Goal: Information Seeking & Learning: Learn about a topic

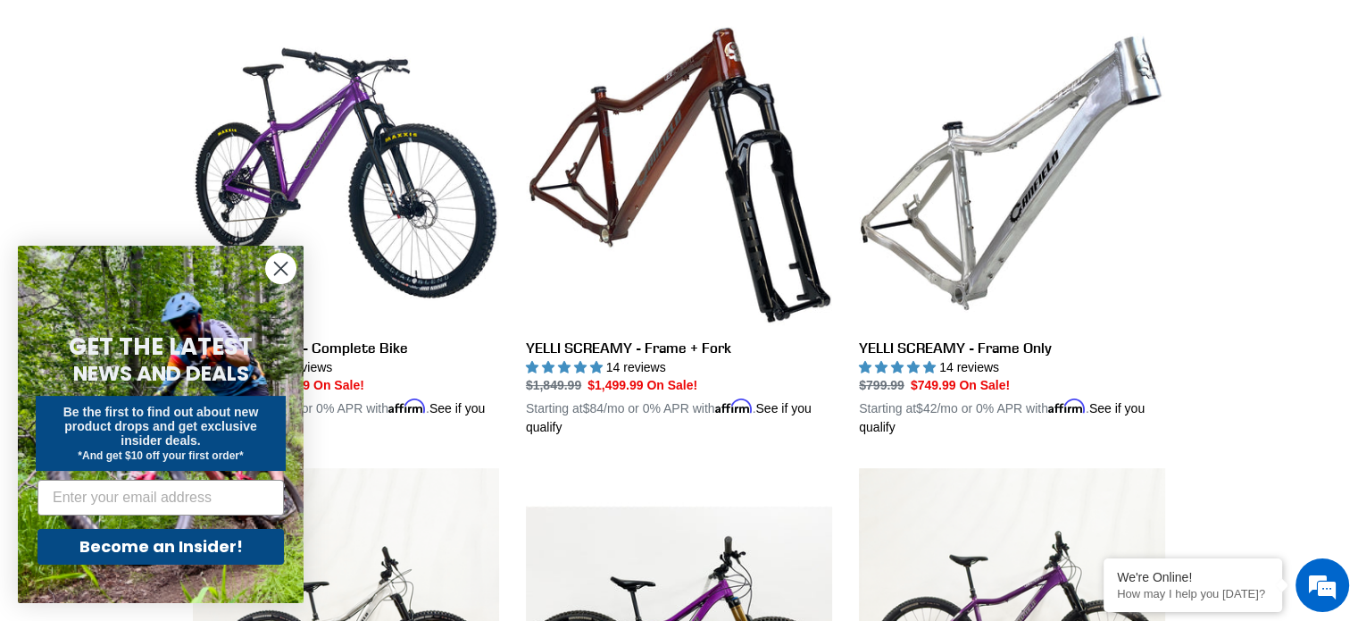
click at [275, 265] on circle "Close dialog" at bounding box center [280, 268] width 29 height 29
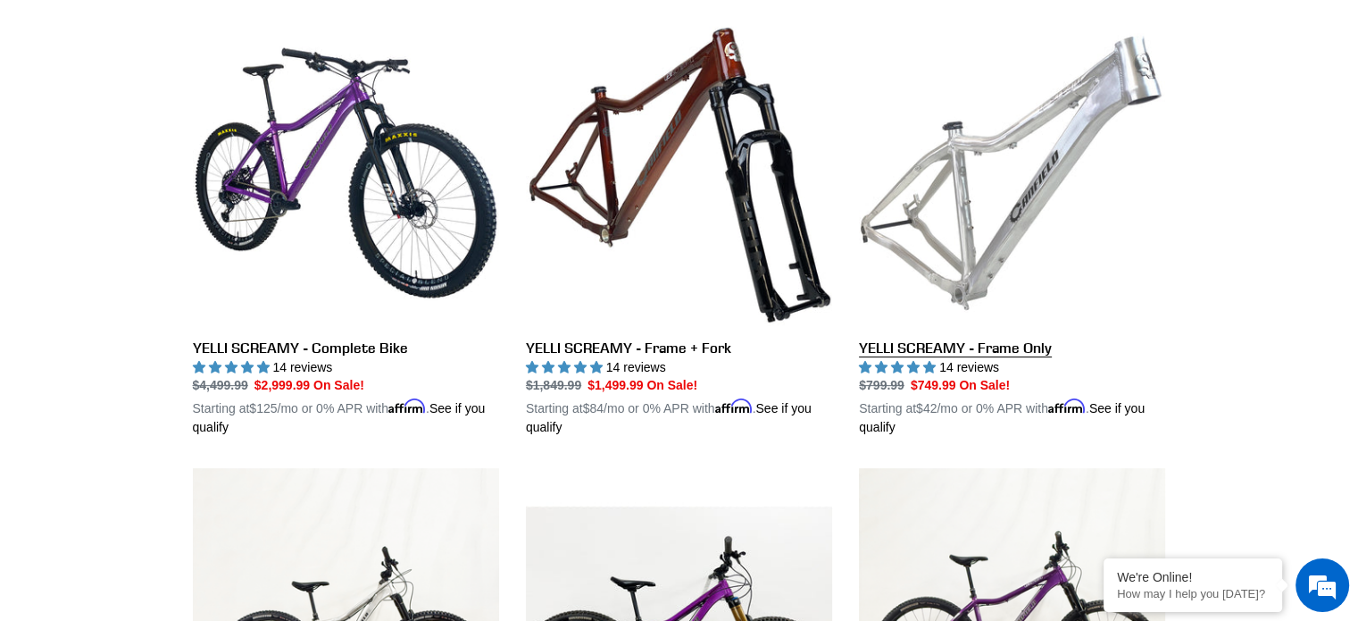
click at [969, 328] on link "YELLI SCREAMY - Frame Only" at bounding box center [1012, 229] width 306 height 418
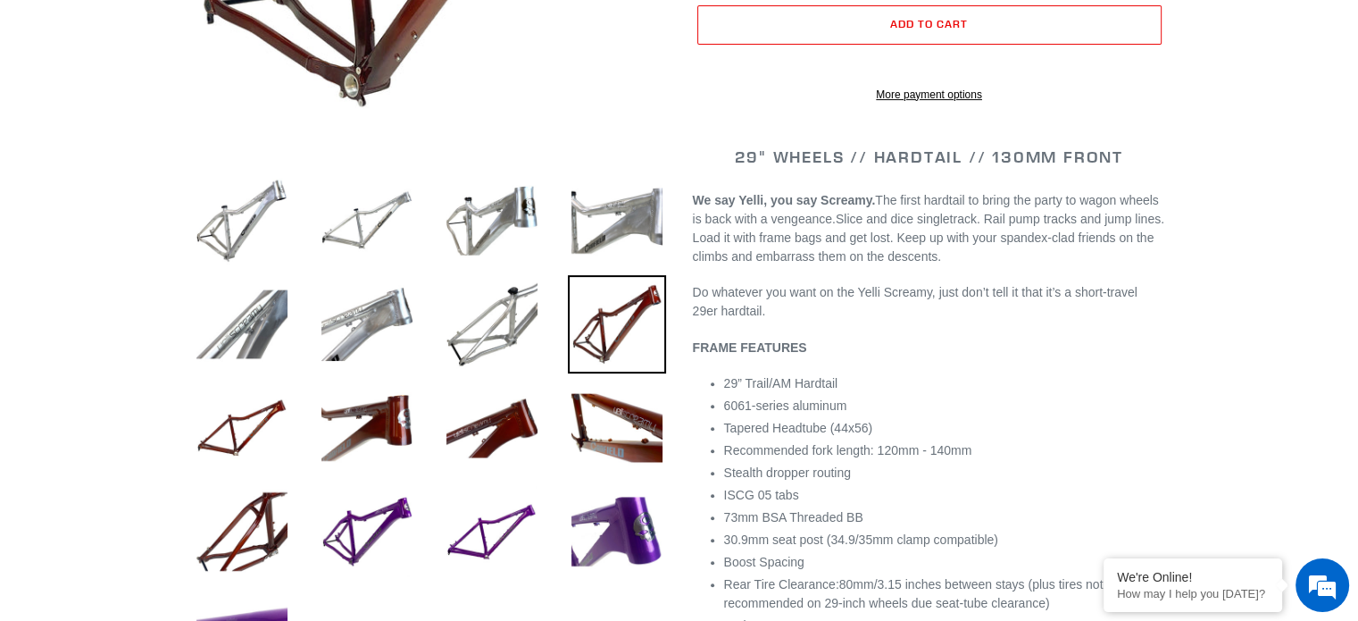
select select "highest-rating"
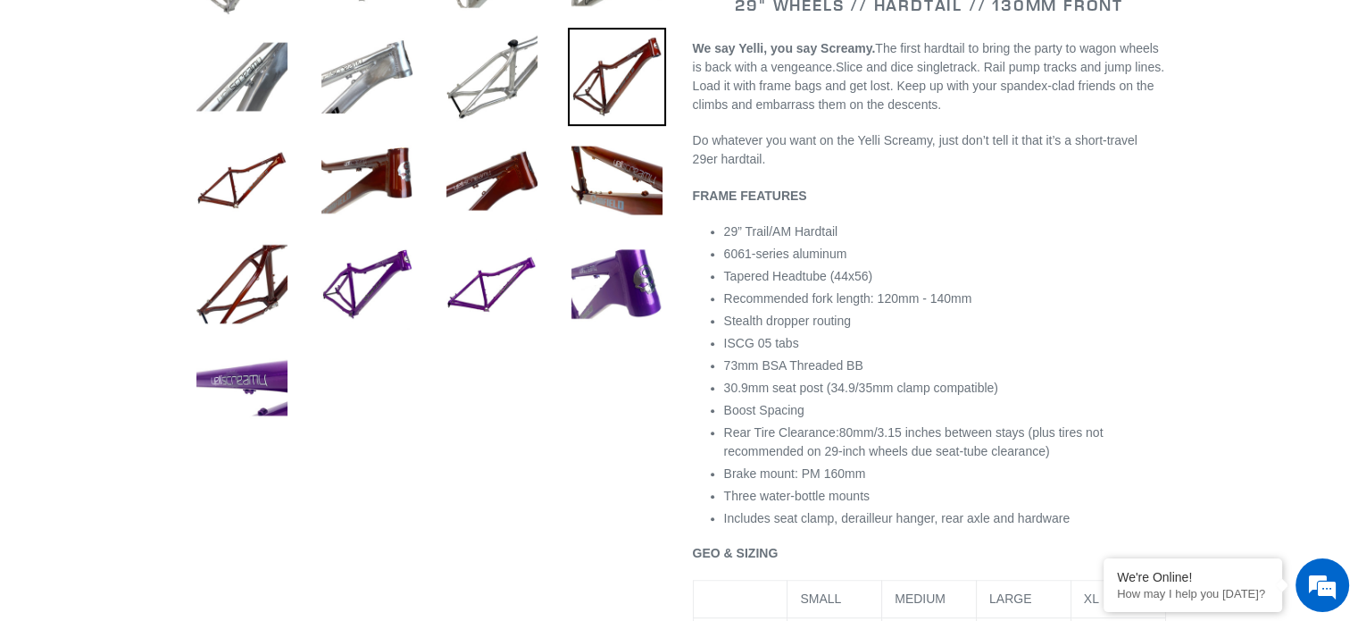
scroll to position [756, 0]
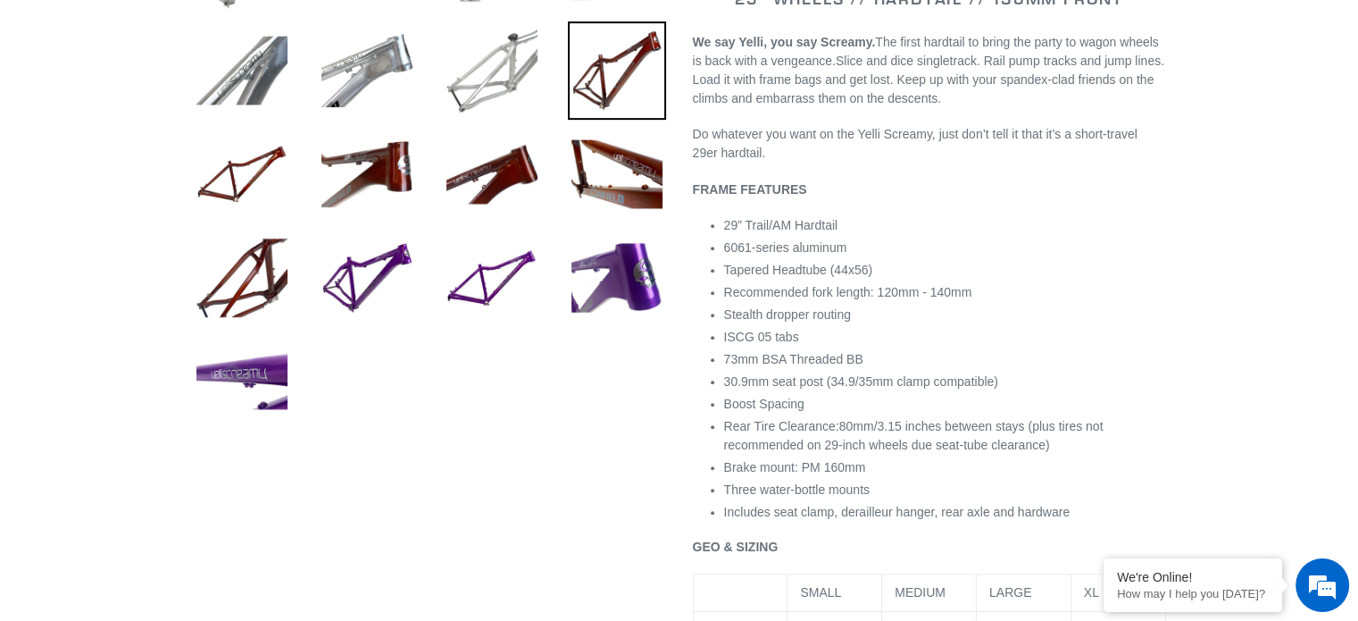
click at [503, 93] on img at bounding box center [492, 70] width 98 height 98
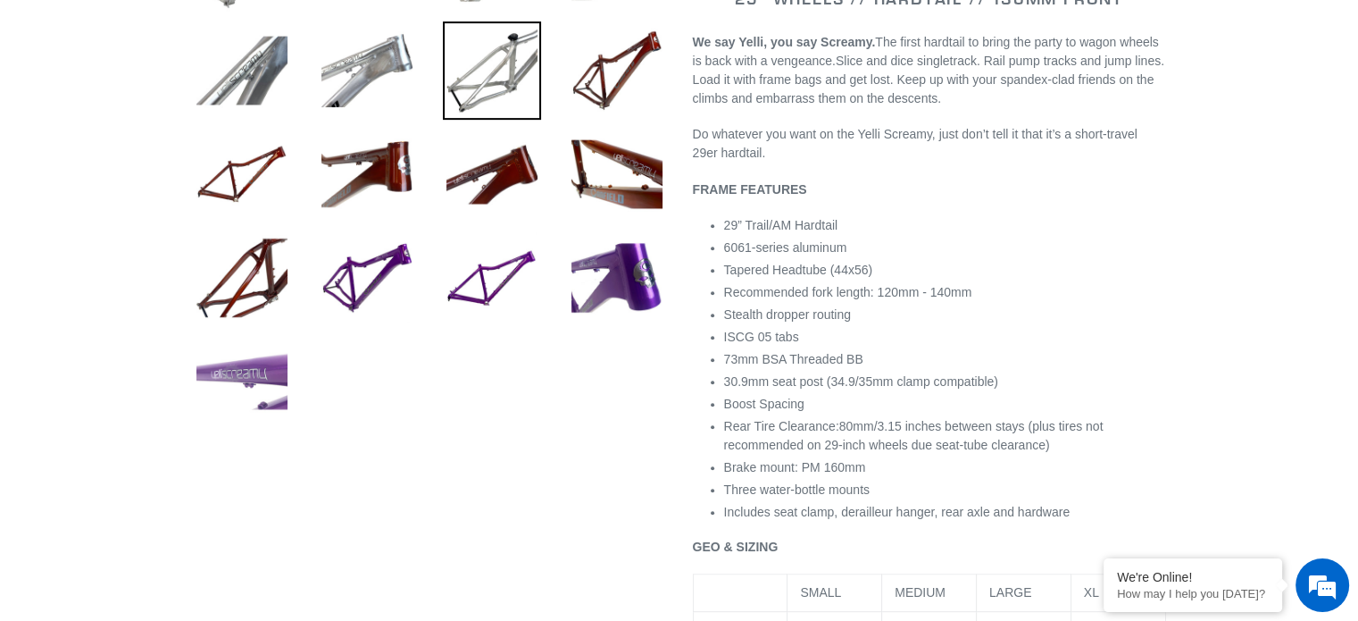
click at [247, 388] on img at bounding box center [242, 381] width 98 height 98
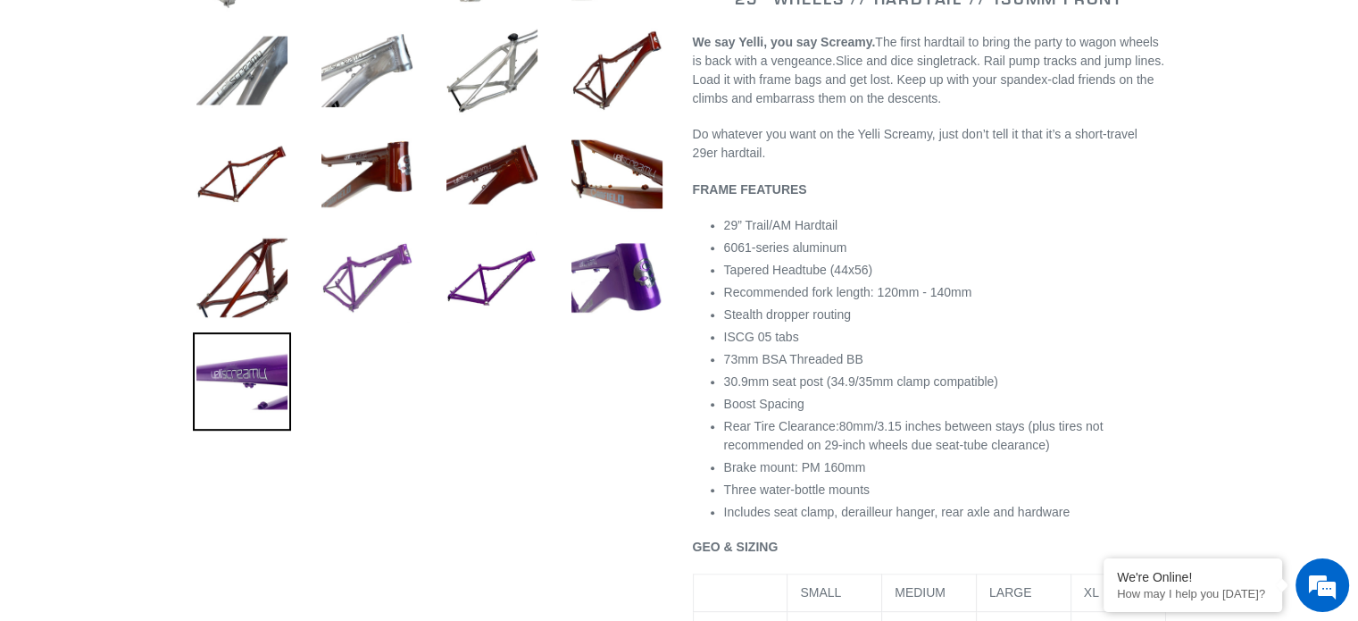
click at [386, 295] on img at bounding box center [367, 278] width 98 height 98
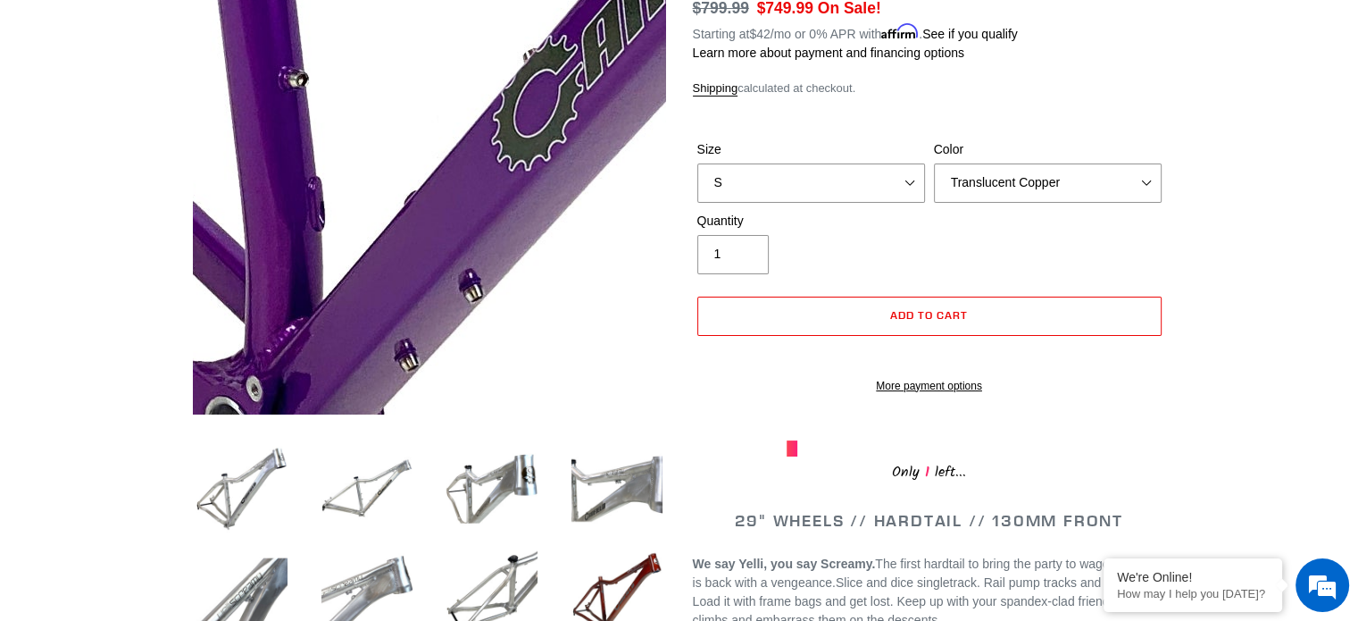
scroll to position [410, 0]
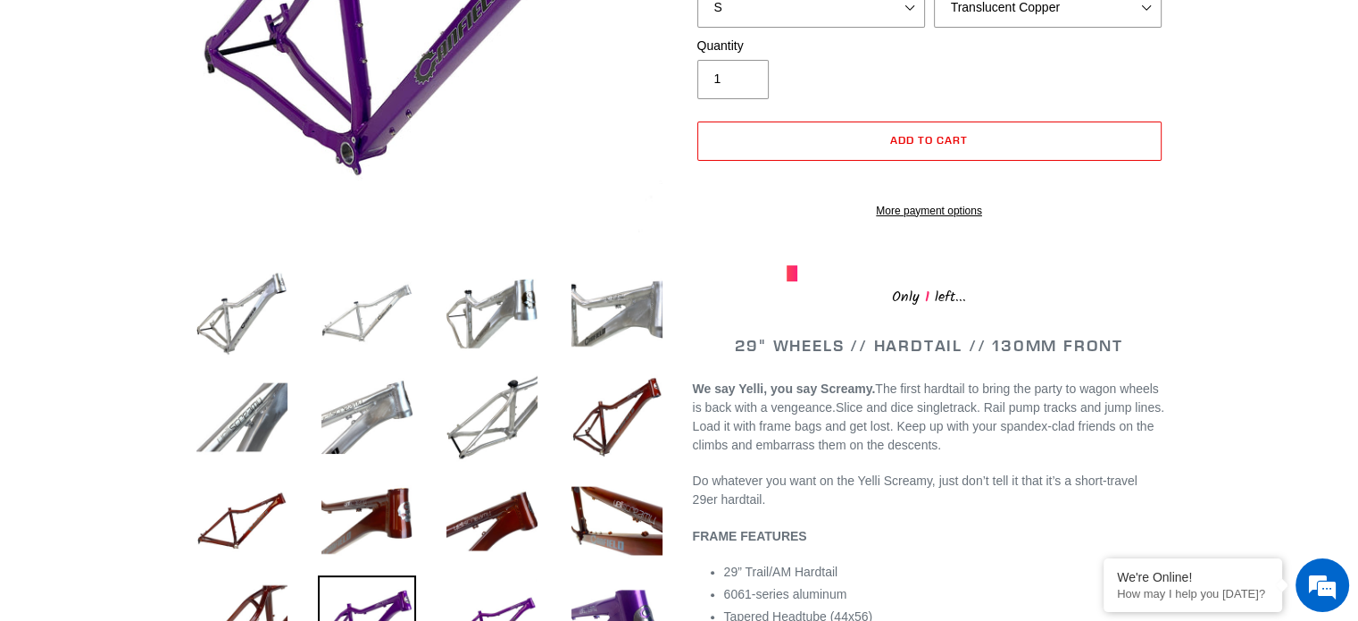
click at [347, 313] on img at bounding box center [367, 313] width 98 height 98
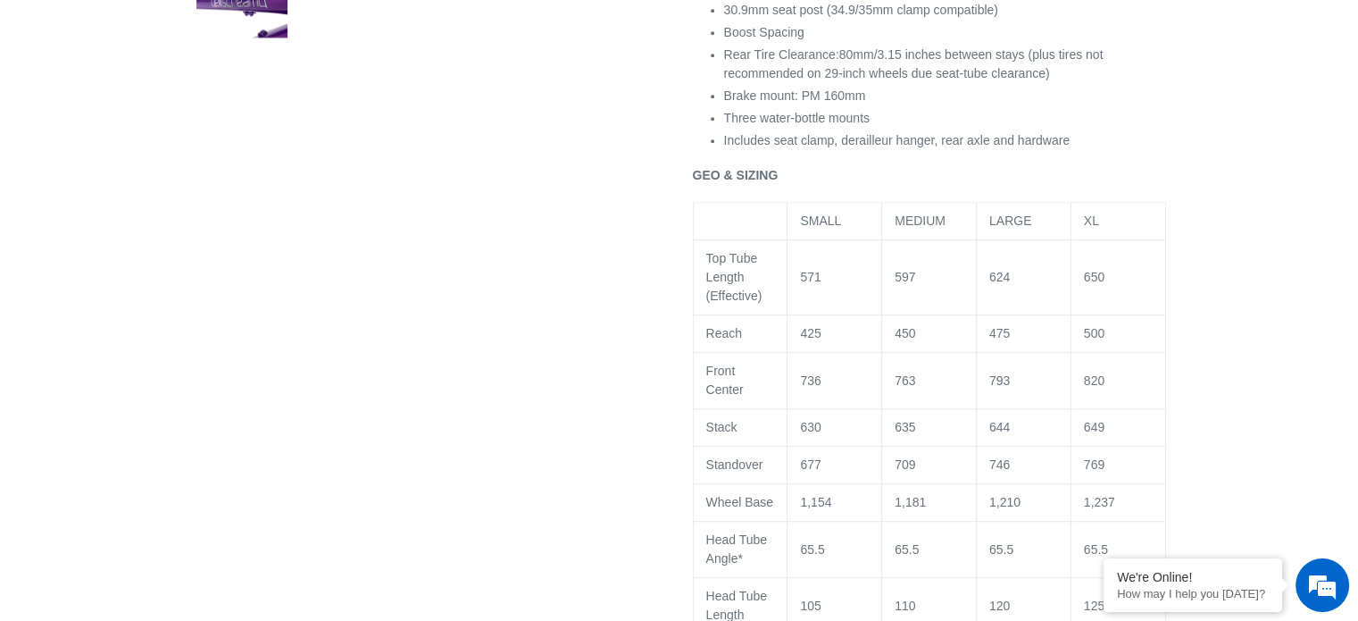
scroll to position [1114, 0]
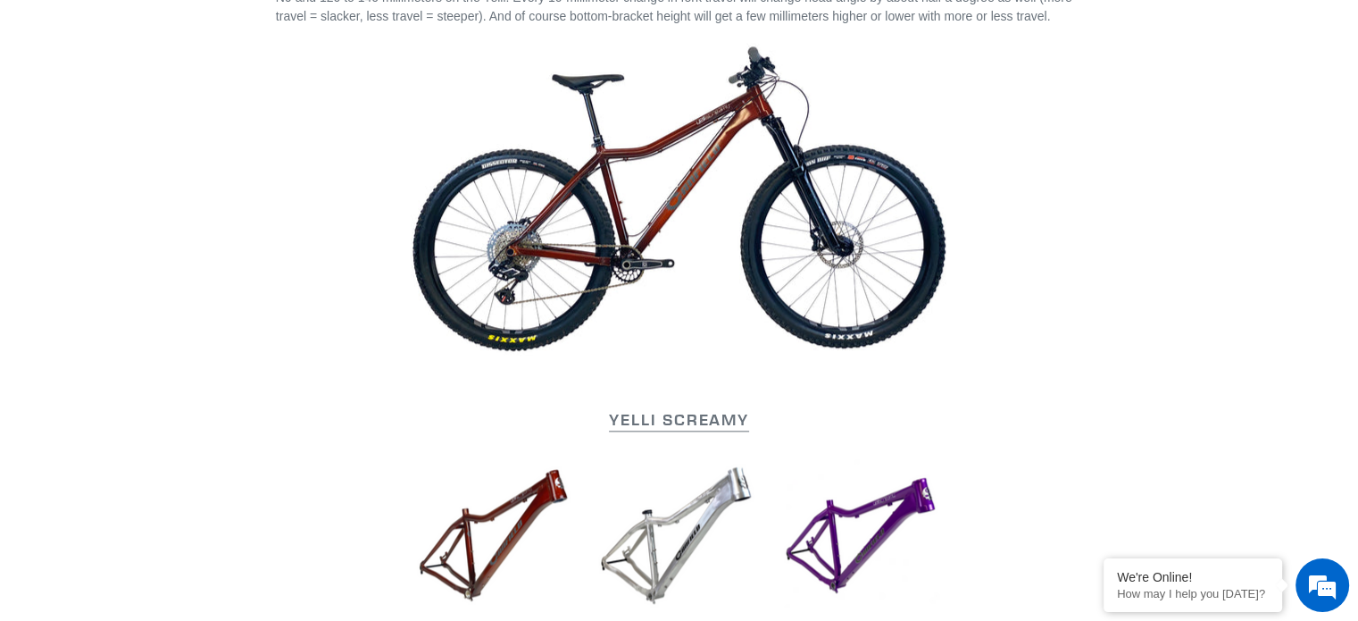
scroll to position [1968, 0]
click at [711, 485] on img at bounding box center [679, 531] width 536 height 154
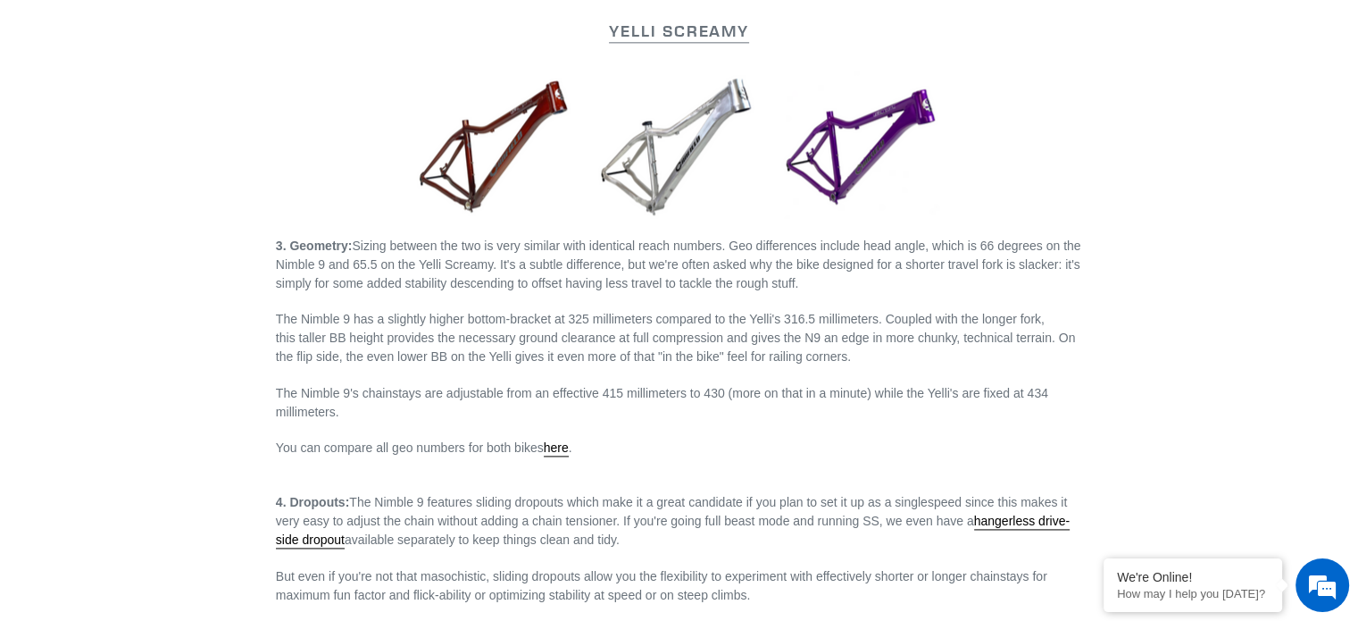
scroll to position [2363, 0]
